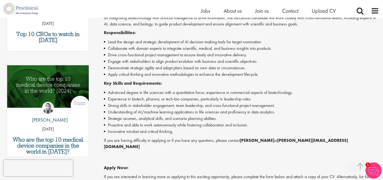
scroll to position [134, 0]
click at [236, 11] on span "About us" at bounding box center [233, 10] width 18 height 7
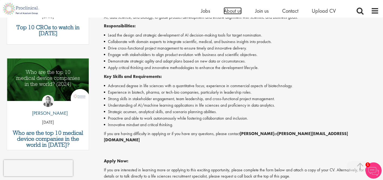
scroll to position [141, 0]
click at [234, 11] on span "About us" at bounding box center [233, 10] width 18 height 7
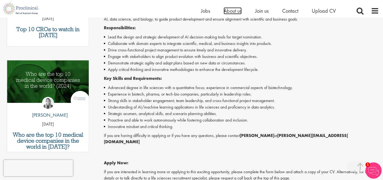
scroll to position [139, 0]
drag, startPoint x: 270, startPoint y: 134, endPoint x: 243, endPoint y: 136, distance: 27.6
click at [243, 136] on p "If you are having difficulty in applying or if you have any questions, please c…" at bounding box center [241, 138] width 275 height 12
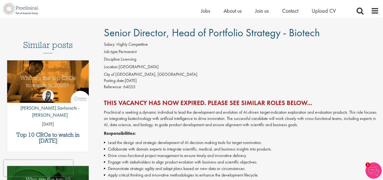
scroll to position [35, 0]
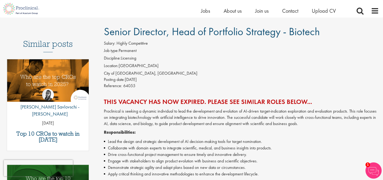
click at [375, 169] on img at bounding box center [374, 170] width 16 height 16
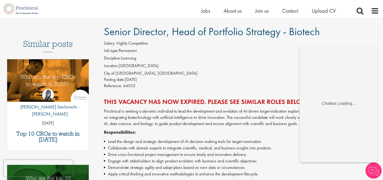
scroll to position [0, 0]
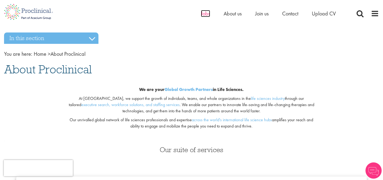
click at [205, 14] on span "Jobs" at bounding box center [205, 13] width 9 height 7
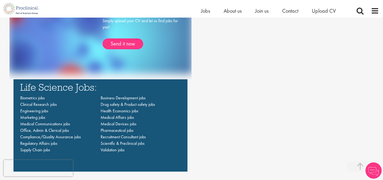
scroll to position [358, 0]
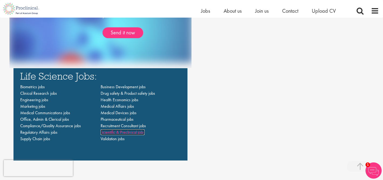
click at [115, 133] on span "Scientific & Preclinical jobs" at bounding box center [123, 132] width 44 height 6
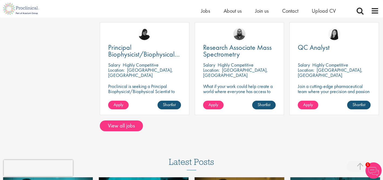
scroll to position [405, 0]
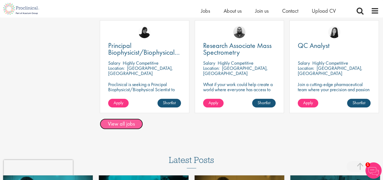
click at [131, 125] on link "View all jobs" at bounding box center [121, 123] width 43 height 11
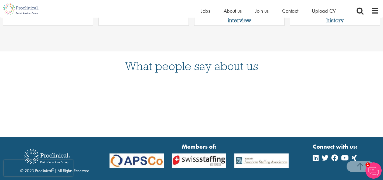
scroll to position [647, 0]
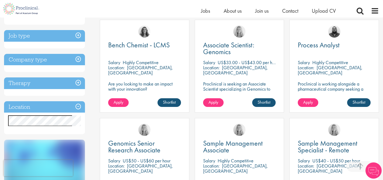
scroll to position [106, 0]
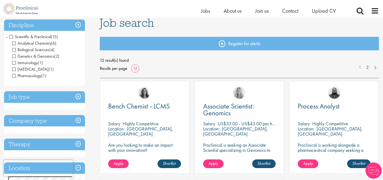
scroll to position [41, 0]
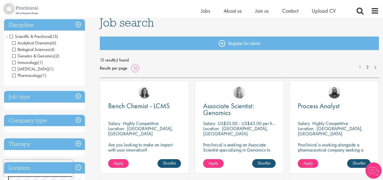
click at [14, 69] on span "[MEDICAL_DATA]" at bounding box center [30, 69] width 36 height 6
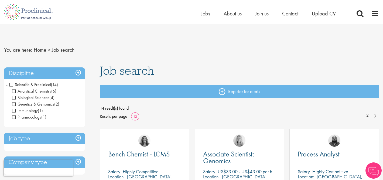
click at [15, 90] on span "Analytical Chemistry" at bounding box center [31, 91] width 39 height 6
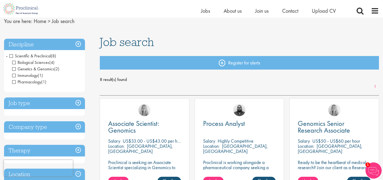
scroll to position [23, 0]
